Goal: Entertainment & Leisure: Consume media (video, audio)

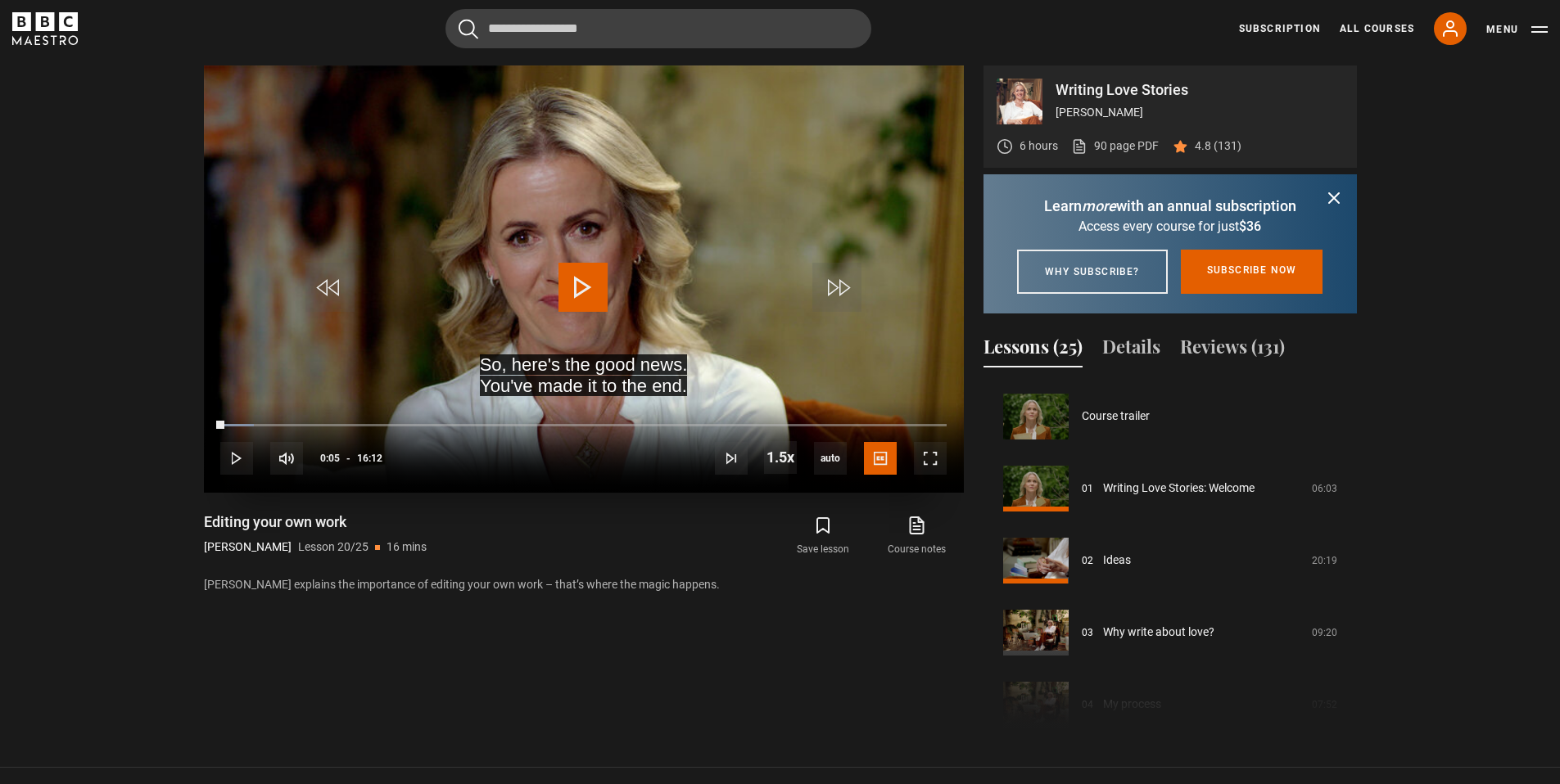
scroll to position [1369, 0]
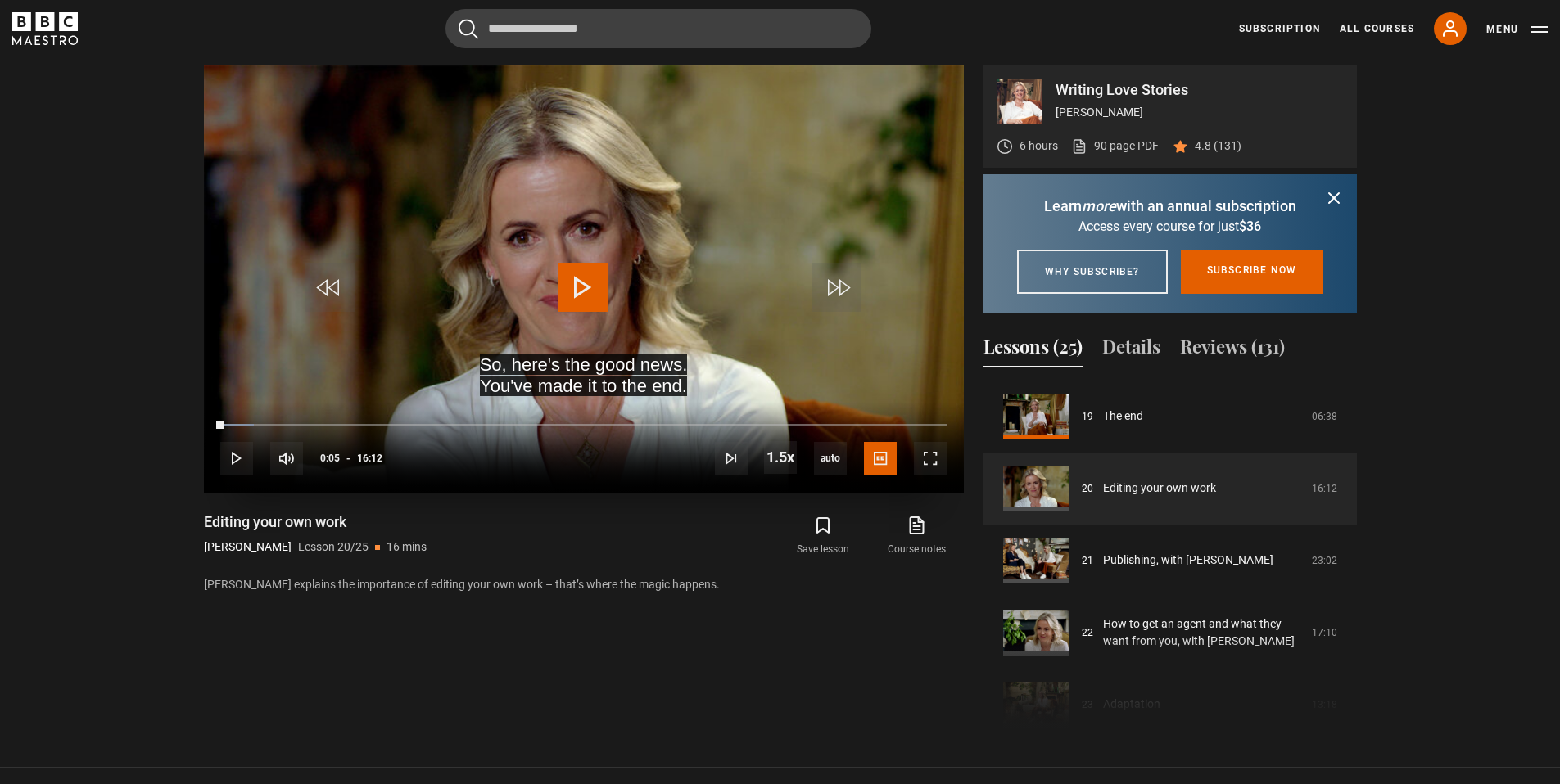
click at [580, 276] on span "Video Player" at bounding box center [583, 288] width 49 height 49
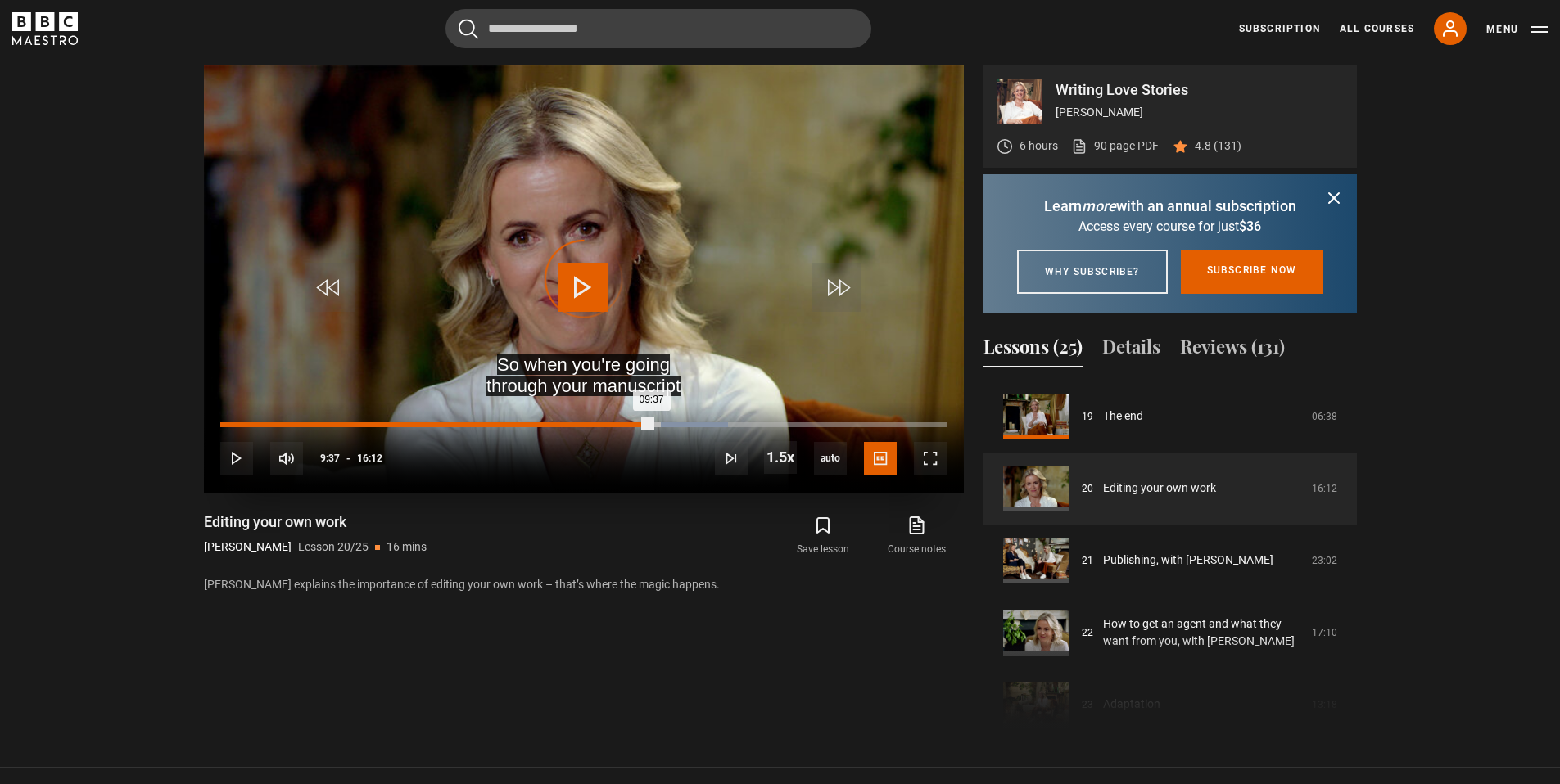
click at [651, 423] on div "Loaded : 69.96% 09:35 09:37" at bounding box center [583, 425] width 726 height 5
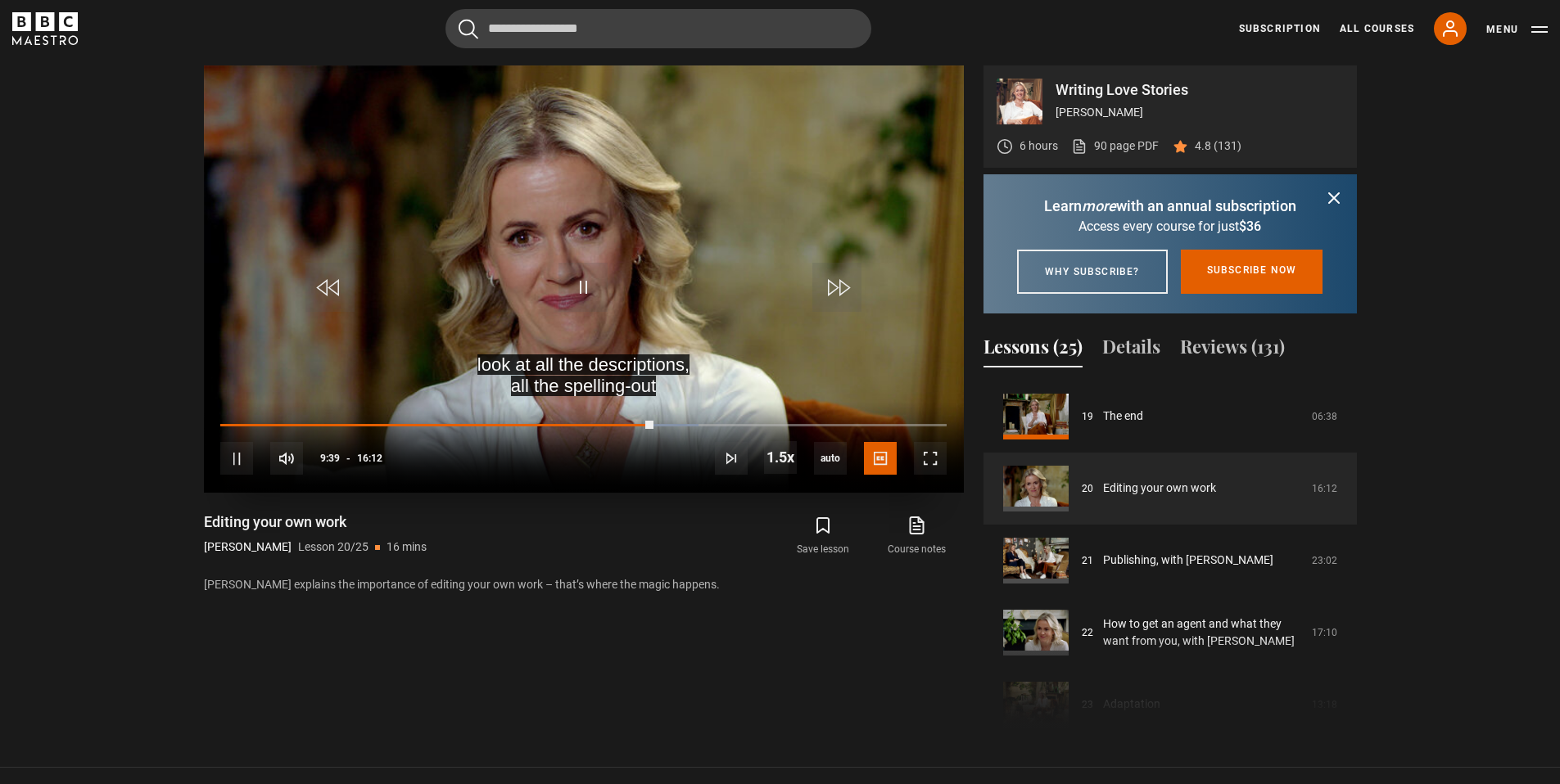
click at [630, 417] on div "10s Skip Back 10 seconds Pause 10s Skip Forward 10 seconds Loaded : 65.84% 09:0…" at bounding box center [583, 447] width 760 height 91
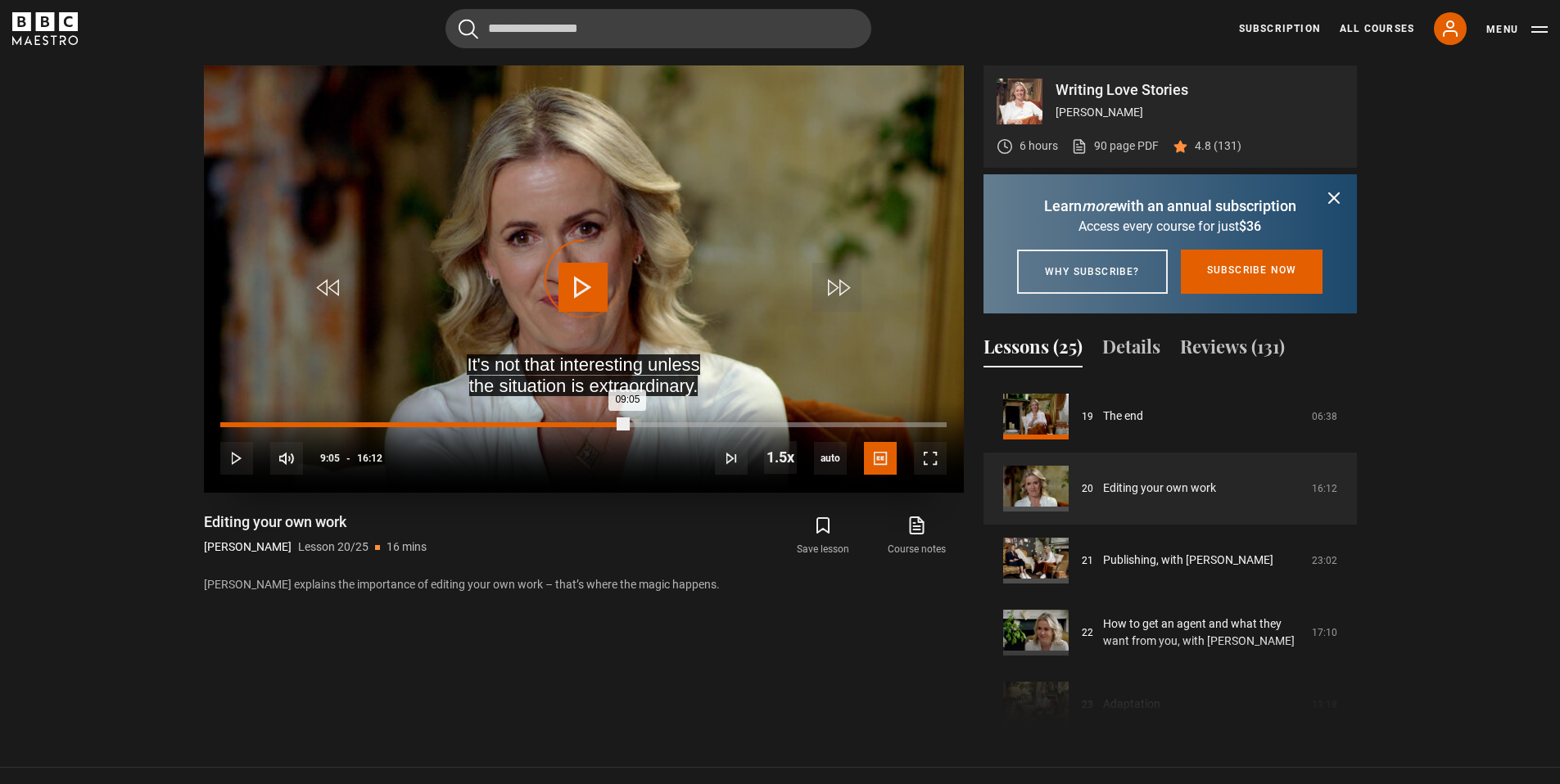
click at [627, 423] on div "Loaded : 0.00% 09:05 09:05" at bounding box center [583, 425] width 726 height 5
click at [640, 423] on div "Loaded : 63.27% 09:20 09:11" at bounding box center [583, 425] width 726 height 5
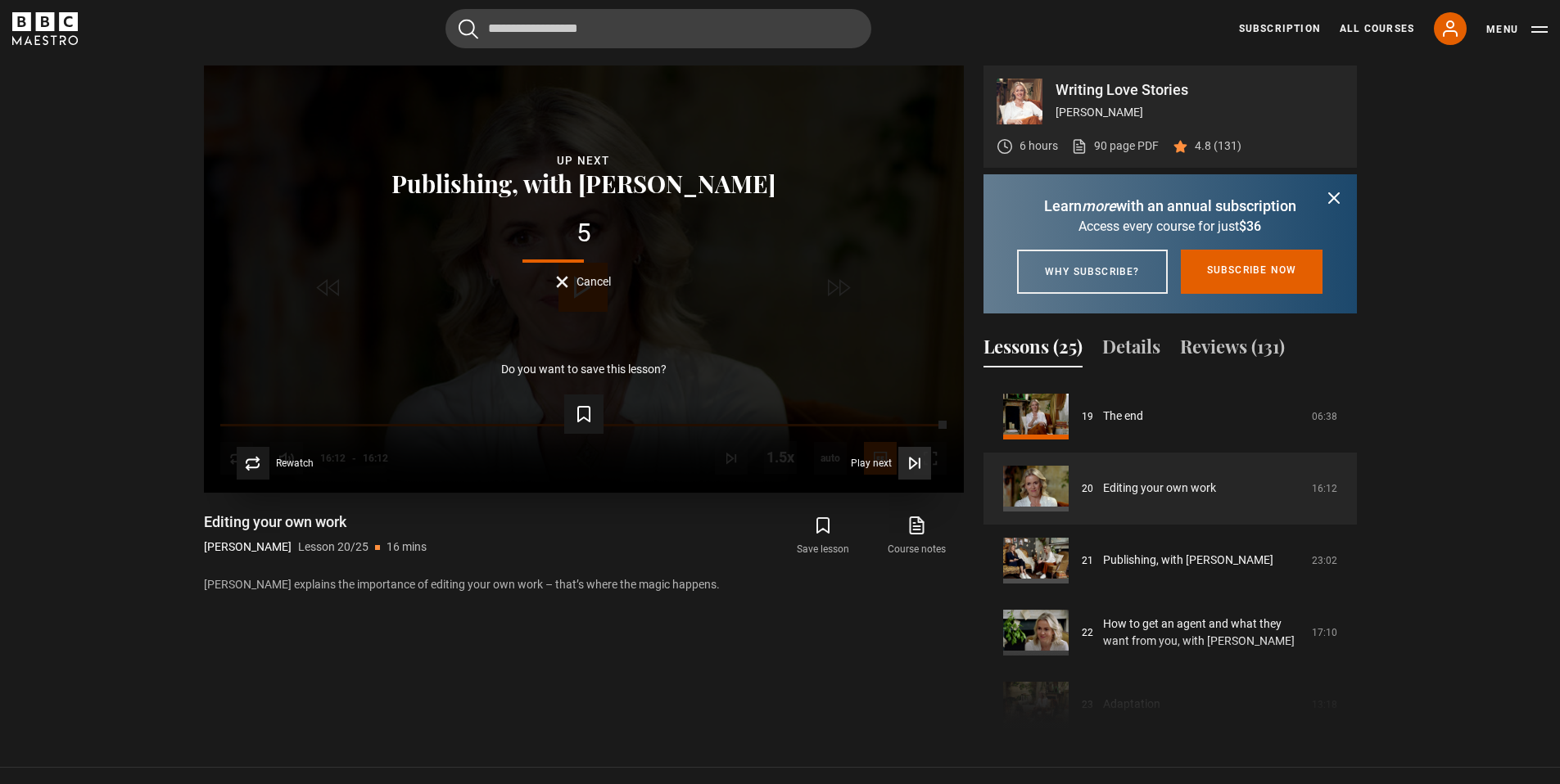
click at [908, 464] on icon "Video Player" at bounding box center [914, 462] width 16 height 16
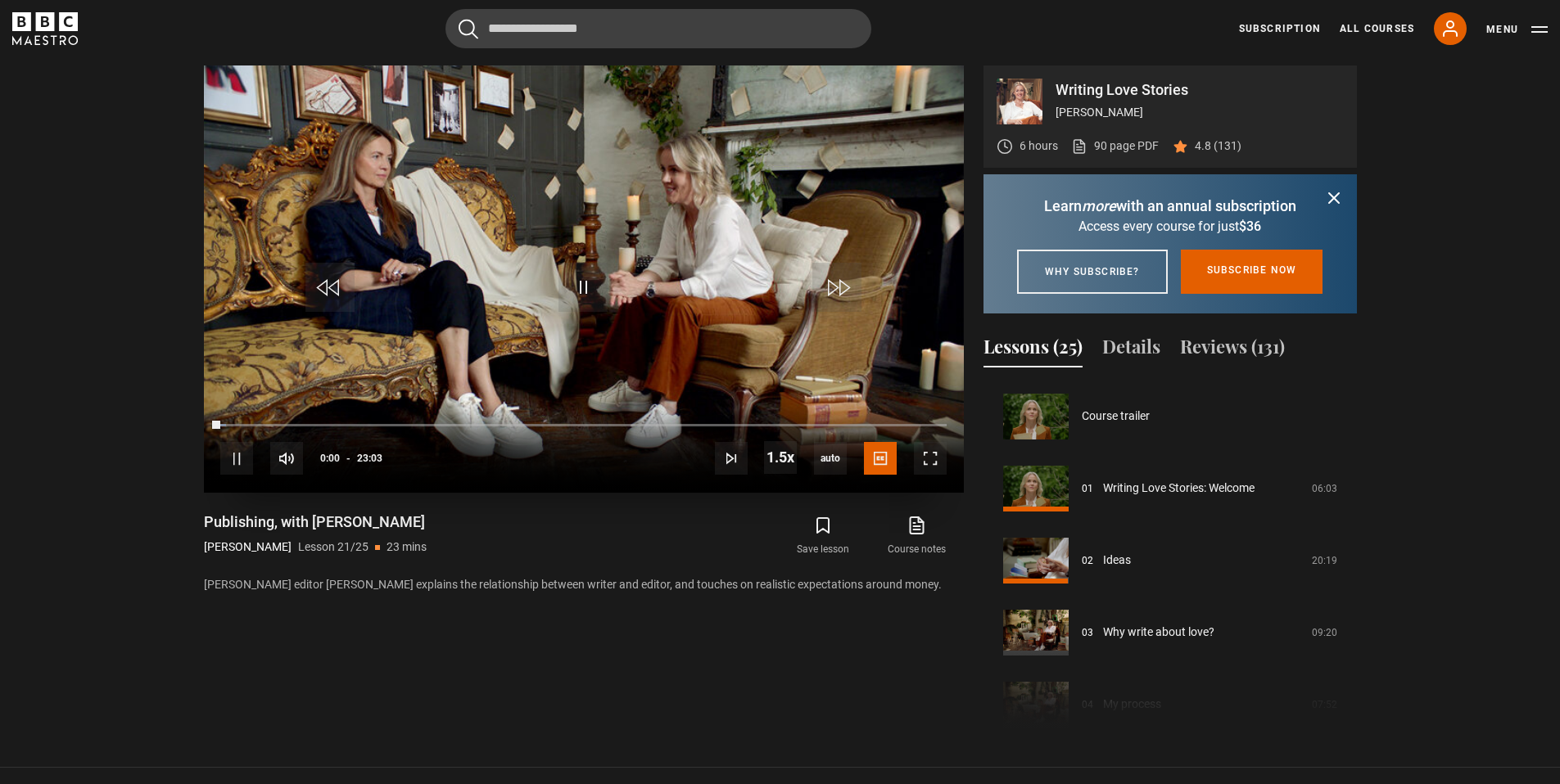
scroll to position [1441, 0]
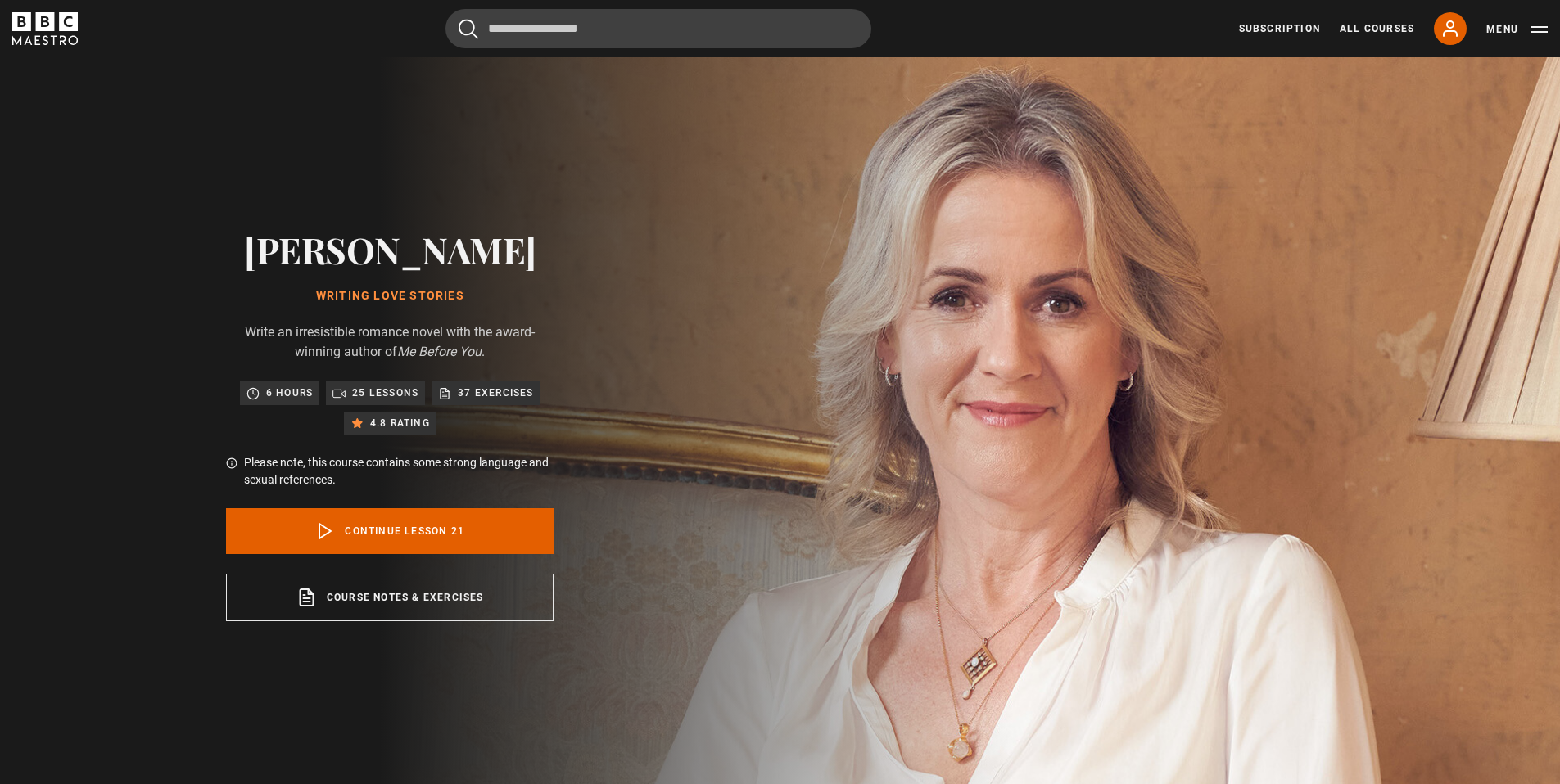
scroll to position [1441, 0]
